Goal: Find specific page/section: Find specific page/section

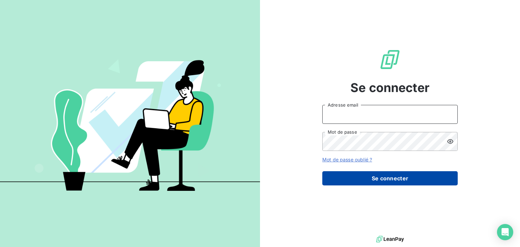
type input "anett.nordpicardie.ap@anett.fr"
click at [361, 181] on button "Se connecter" at bounding box center [389, 178] width 135 height 14
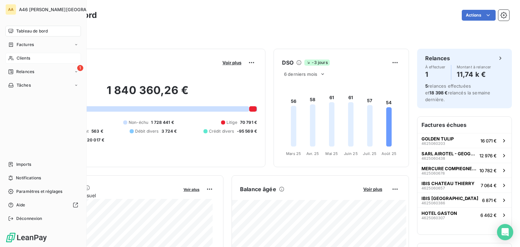
click at [23, 57] on span "Clients" at bounding box center [24, 58] width 14 height 6
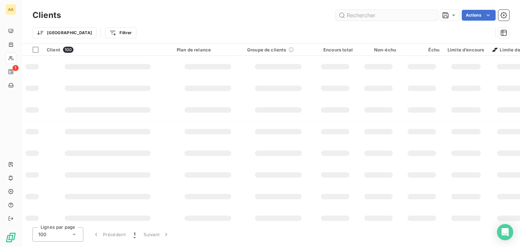
click at [381, 15] on input "text" at bounding box center [387, 15] width 102 height 11
type input "0139"
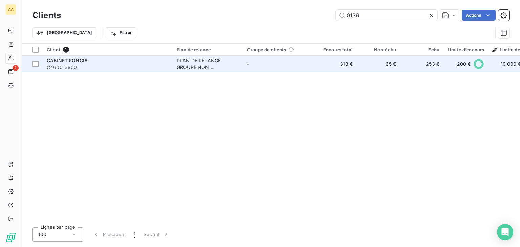
click at [200, 69] on div "PLAN DE RELANCE GROUPE NON AUTOMATIQUE" at bounding box center [208, 64] width 62 height 14
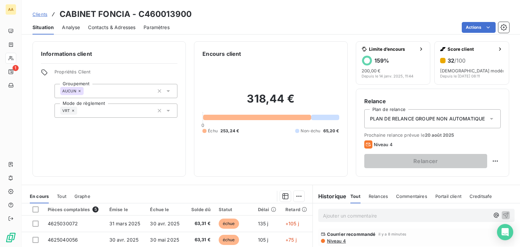
scroll to position [107, 0]
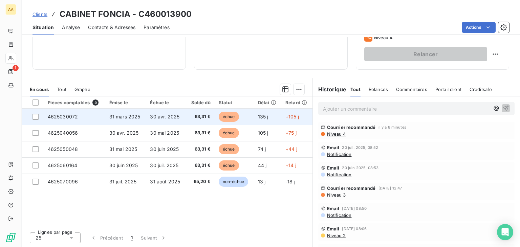
click at [234, 115] on span "échue" at bounding box center [229, 117] width 20 height 10
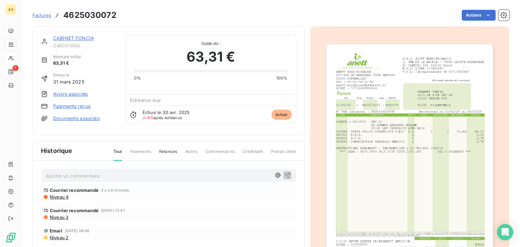
click at [371, 137] on img "button" at bounding box center [409, 162] width 167 height 236
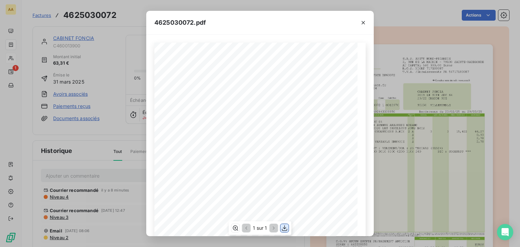
click at [286, 229] on icon "button" at bounding box center [284, 228] width 7 height 7
click at [365, 23] on icon "button" at bounding box center [363, 22] width 7 height 7
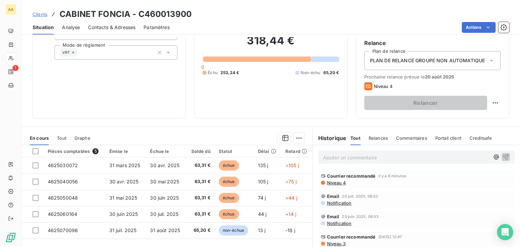
scroll to position [107, 0]
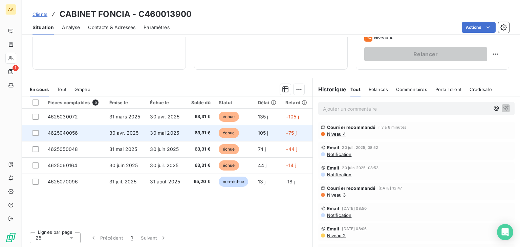
click at [226, 132] on span "échue" at bounding box center [229, 133] width 20 height 10
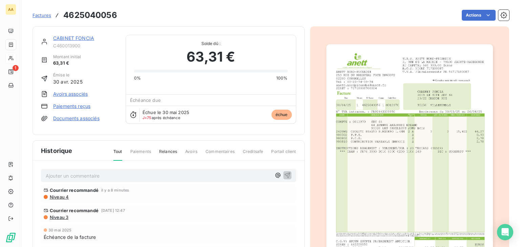
click at [385, 153] on img "button" at bounding box center [409, 162] width 167 height 236
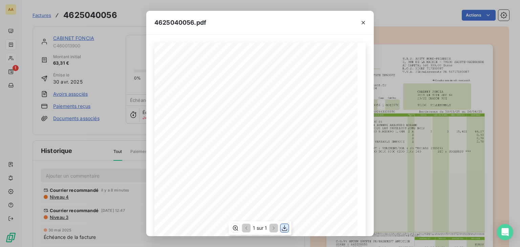
click at [289, 228] on button "button" at bounding box center [285, 228] width 8 height 8
click at [366, 19] on button "button" at bounding box center [363, 22] width 11 height 11
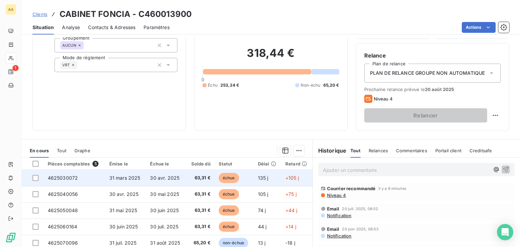
scroll to position [107, 0]
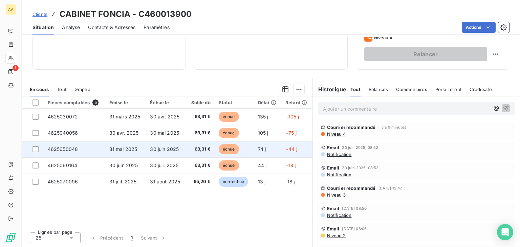
click at [233, 144] on td "échue" at bounding box center [234, 149] width 39 height 16
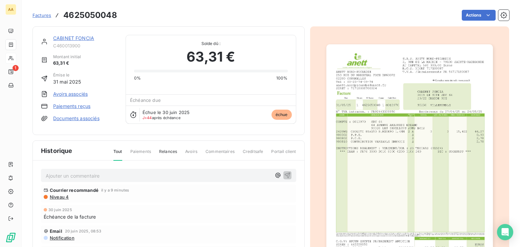
click at [350, 155] on img "button" at bounding box center [409, 162] width 167 height 236
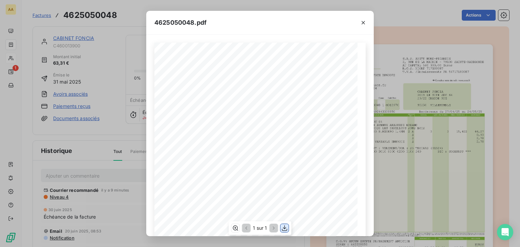
click at [283, 227] on icon "button" at bounding box center [284, 228] width 7 height 7
click at [366, 23] on icon "button" at bounding box center [363, 22] width 7 height 7
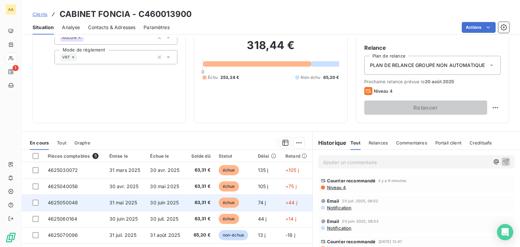
scroll to position [107, 0]
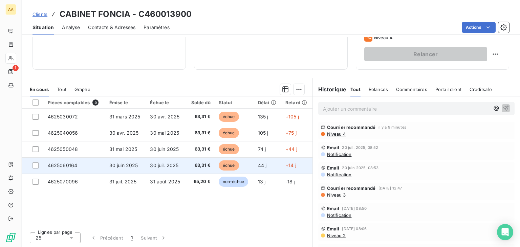
click at [222, 164] on span "échue" at bounding box center [229, 166] width 20 height 10
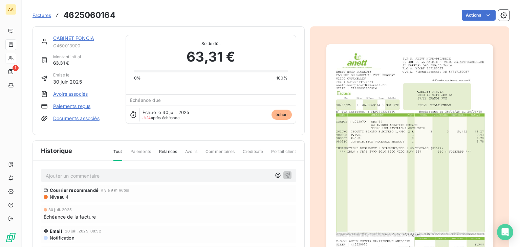
click at [385, 173] on img "button" at bounding box center [409, 162] width 167 height 236
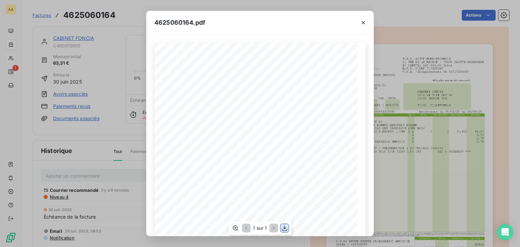
click at [282, 227] on icon "button" at bounding box center [284, 228] width 7 height 7
click at [366, 21] on icon "button" at bounding box center [363, 22] width 7 height 7
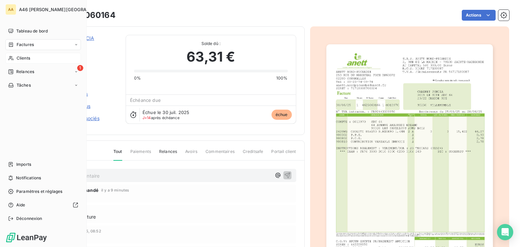
click at [26, 57] on span "Clients" at bounding box center [24, 58] width 14 height 6
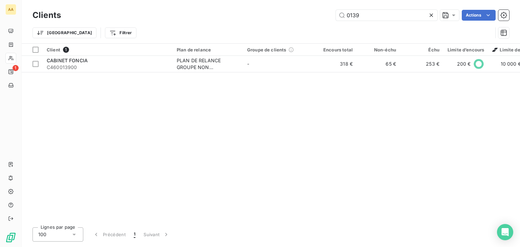
drag, startPoint x: 366, startPoint y: 15, endPoint x: 313, endPoint y: 9, distance: 53.1
click at [313, 9] on div "Clients 0139 Actions" at bounding box center [271, 15] width 477 height 14
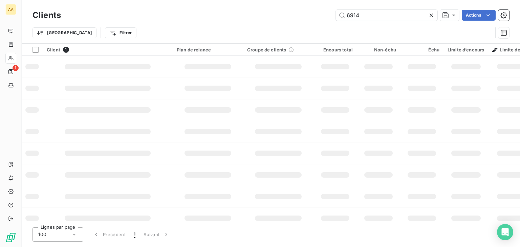
type input "6914"
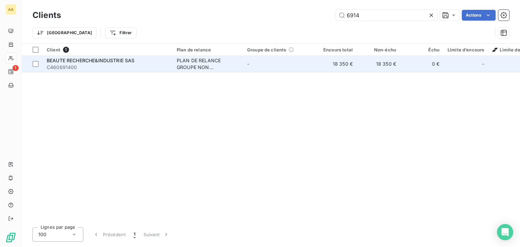
click at [201, 68] on div "PLAN DE RELANCE GROUPE NON AUTOMATIQUE" at bounding box center [208, 64] width 62 height 14
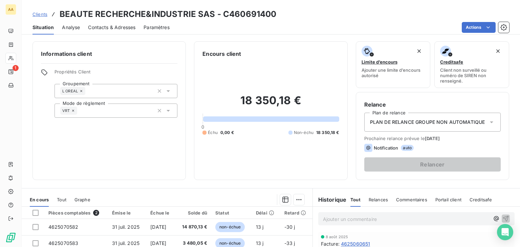
scroll to position [110, 0]
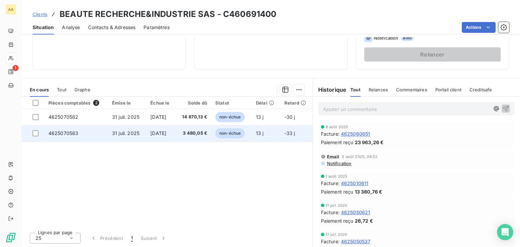
click at [234, 132] on span "non-échue" at bounding box center [229, 133] width 29 height 10
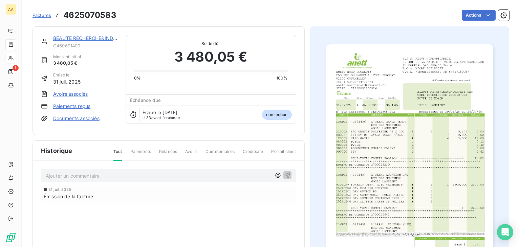
click at [362, 166] on img "button" at bounding box center [409, 162] width 167 height 236
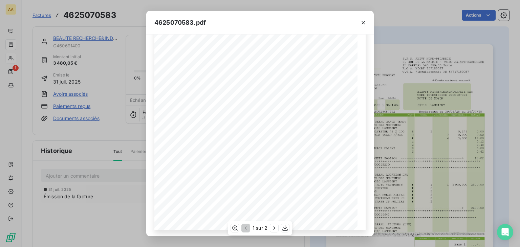
scroll to position [102, 0]
click at [272, 228] on icon "button" at bounding box center [274, 228] width 7 height 7
click at [365, 23] on icon "button" at bounding box center [363, 22] width 7 height 7
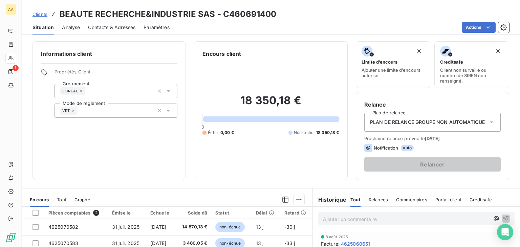
scroll to position [68, 0]
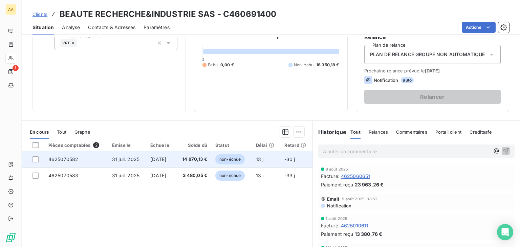
click at [232, 161] on span "non-échue" at bounding box center [229, 159] width 29 height 10
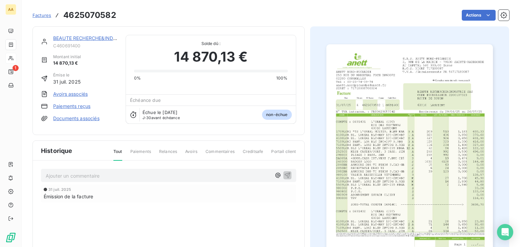
click at [360, 170] on img "button" at bounding box center [409, 162] width 167 height 236
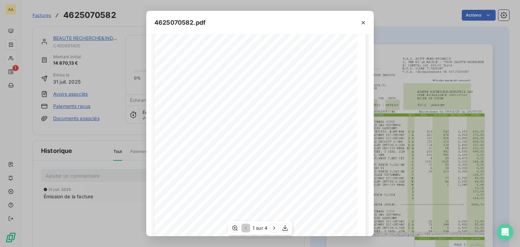
scroll to position [68, 0]
click at [274, 225] on icon "button" at bounding box center [274, 228] width 7 height 7
click at [274, 225] on icon "button" at bounding box center [275, 228] width 7 height 7
click at [274, 226] on icon "button" at bounding box center [275, 228] width 7 height 7
drag, startPoint x: 365, startPoint y: 17, endPoint x: 362, endPoint y: 21, distance: 5.3
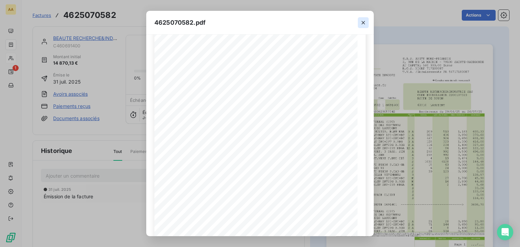
click at [365, 17] on div at bounding box center [363, 22] width 21 height 23
click at [362, 19] on icon "button" at bounding box center [363, 22] width 7 height 7
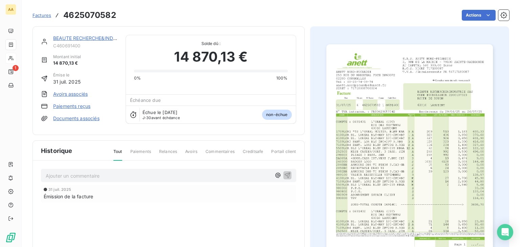
click at [355, 155] on img "button" at bounding box center [409, 162] width 167 height 236
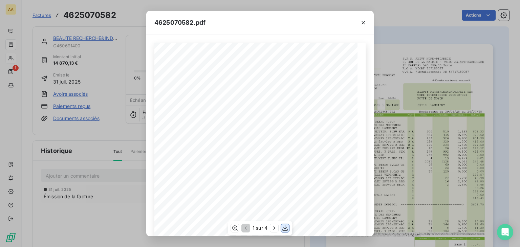
click at [287, 229] on icon "button" at bounding box center [285, 228] width 7 height 7
